Goal: Find contact information: Find contact information

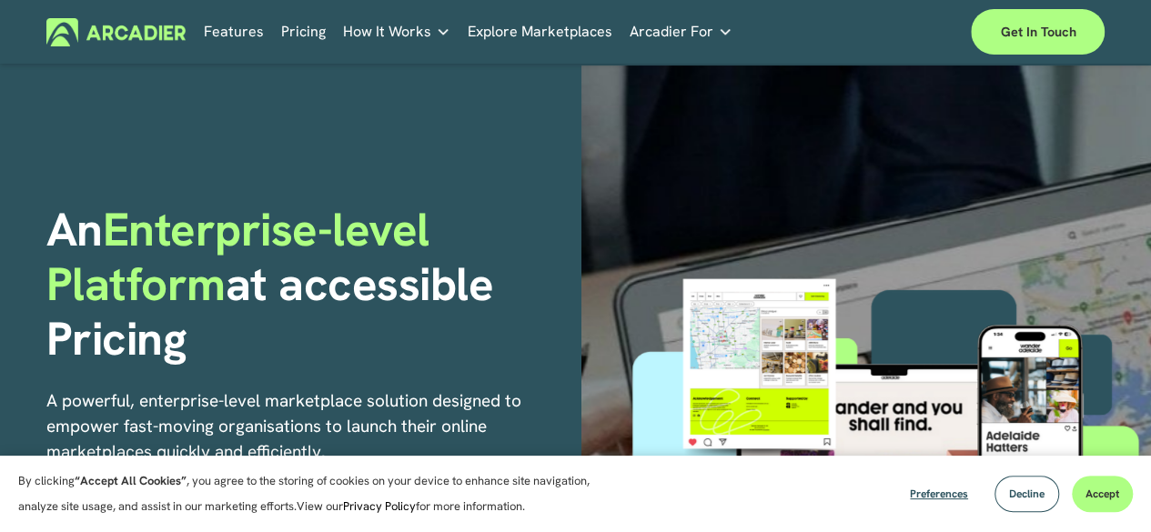
click at [532, 34] on link "Explore Marketplaces" at bounding box center [540, 32] width 145 height 28
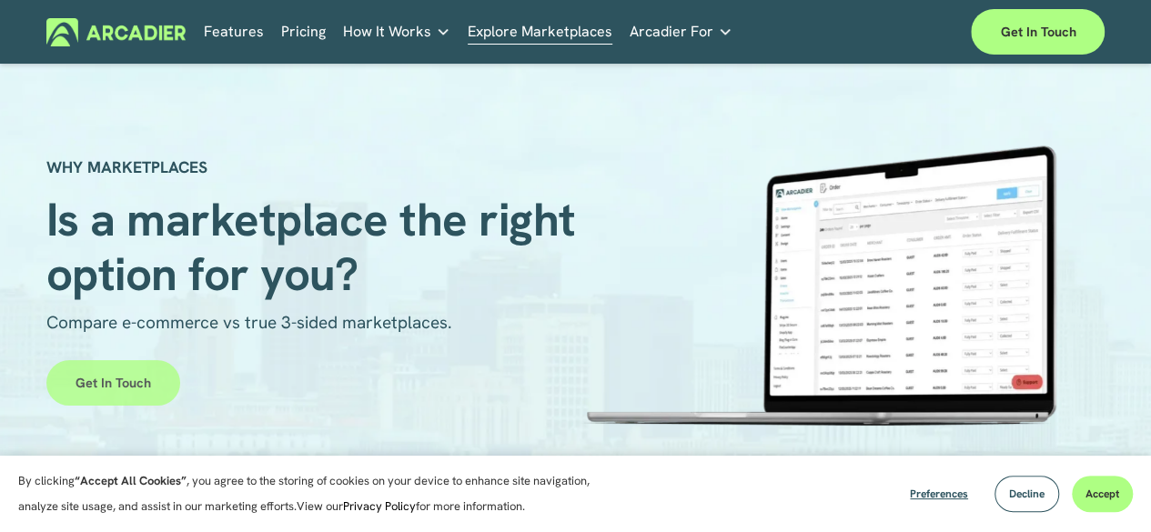
click at [98, 384] on link "Get in touch" at bounding box center [113, 383] width 134 height 46
